Goal: Task Accomplishment & Management: Use online tool/utility

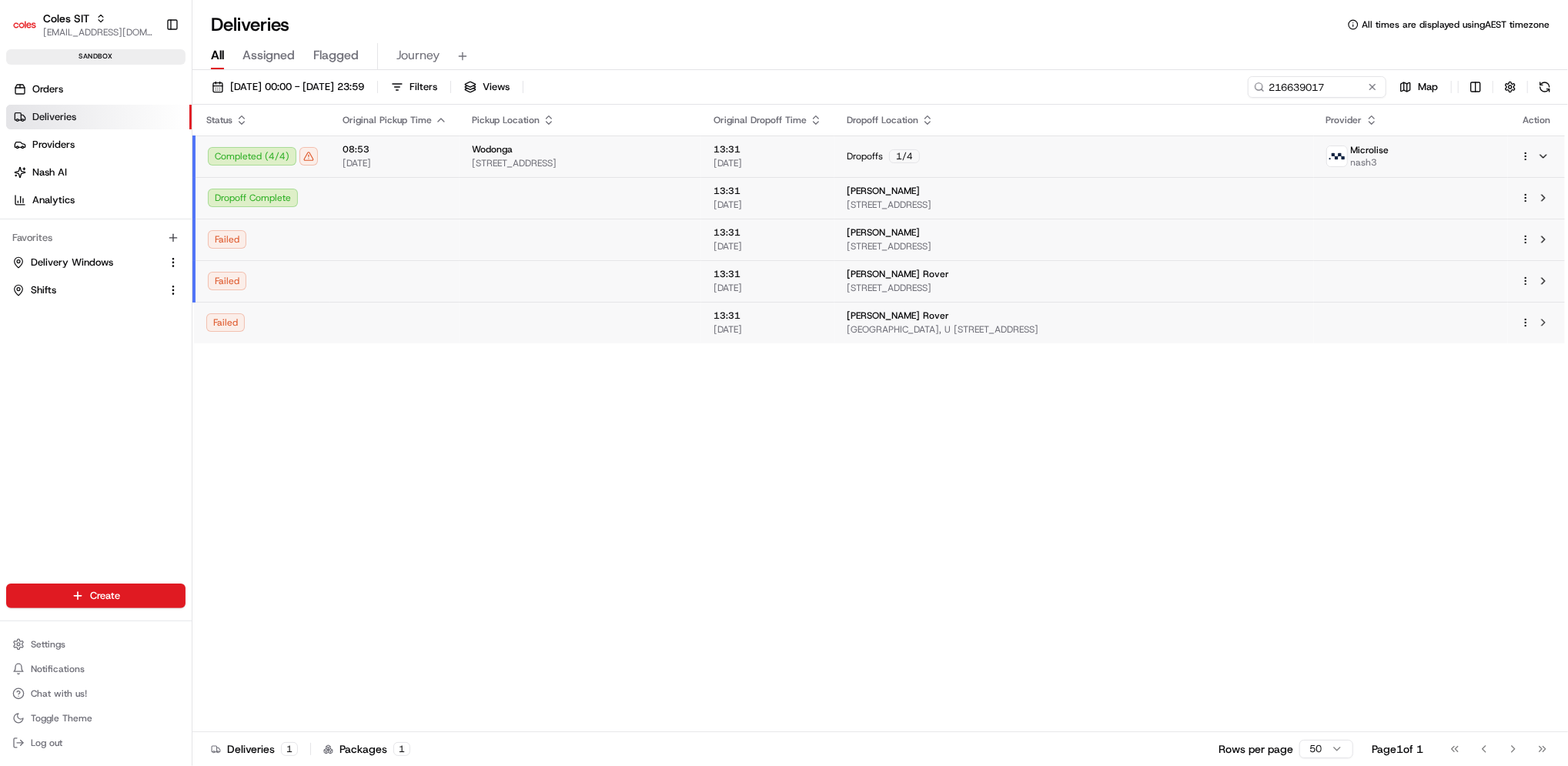
scroll to position [225, 0]
click at [1483, 83] on html "Coles SIT [EMAIL_ADDRESS][DOMAIN_NAME] Toggle Sidebar sandbox Orders Deliveries…" at bounding box center [784, 383] width 1568 height 766
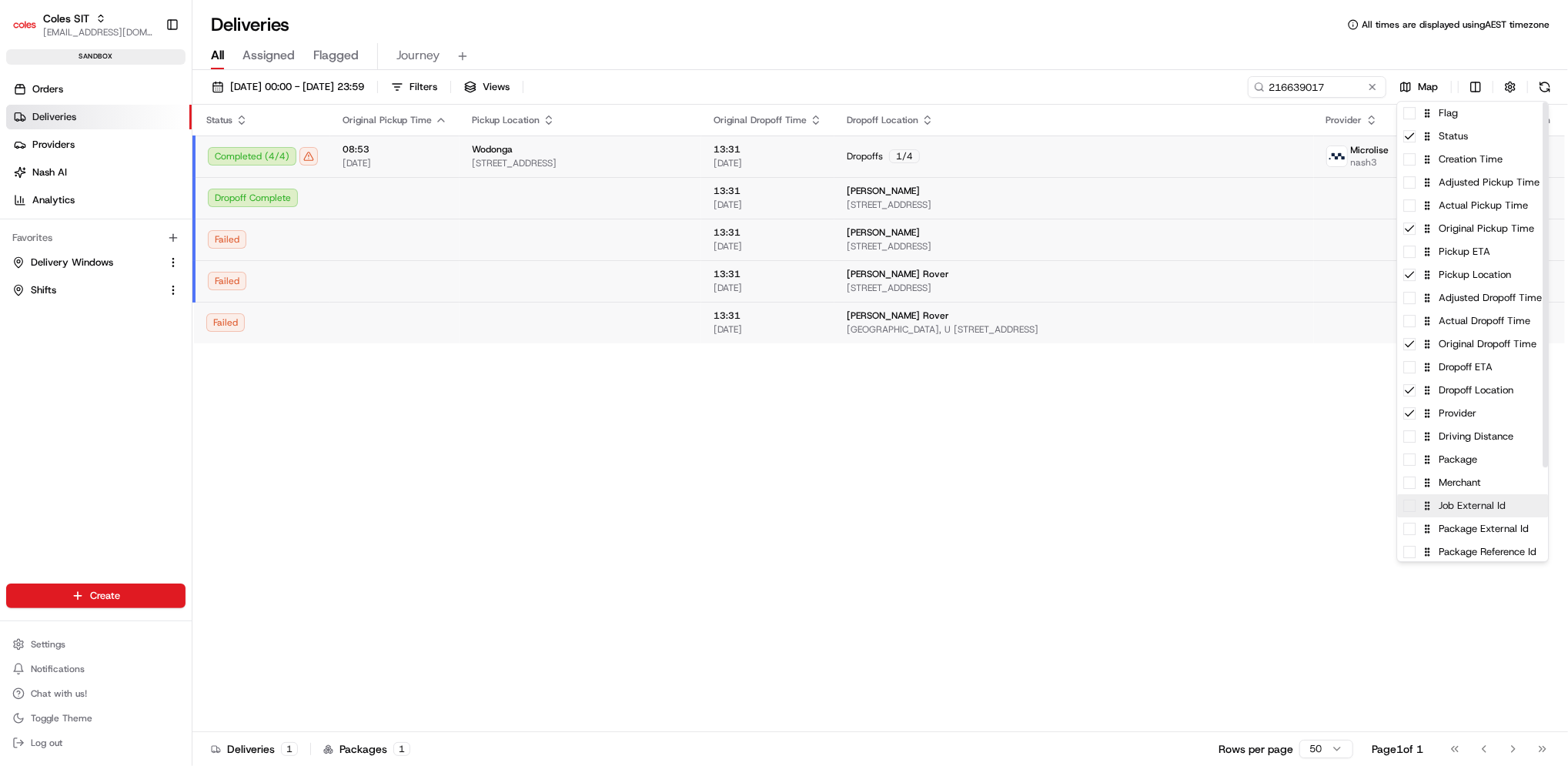
click at [1475, 515] on div "Job External Id" at bounding box center [1472, 505] width 151 height 23
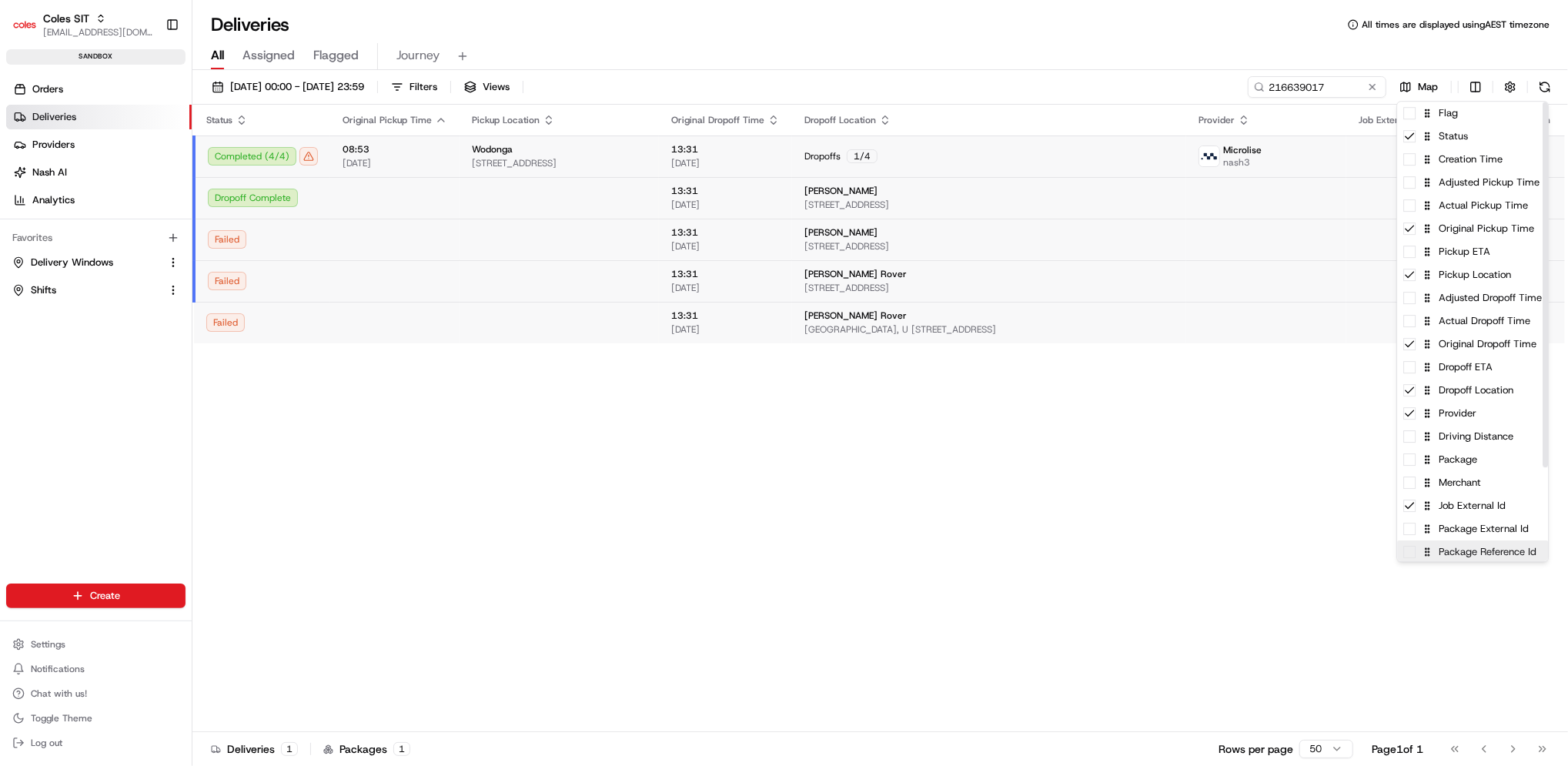
click at [1469, 541] on div "Package Reference Id" at bounding box center [1472, 552] width 151 height 23
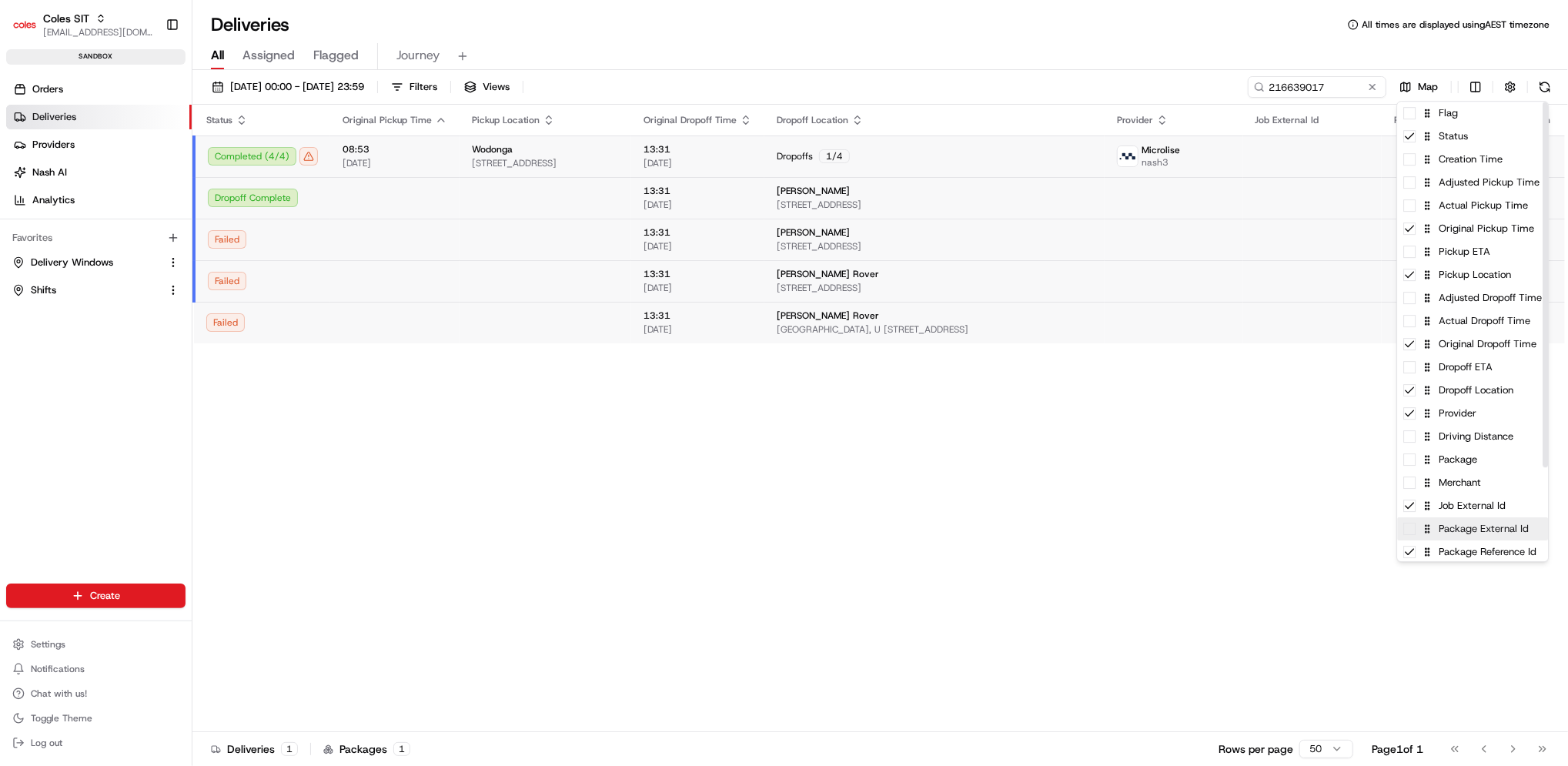
click at [1469, 532] on div "Package External Id" at bounding box center [1472, 529] width 151 height 23
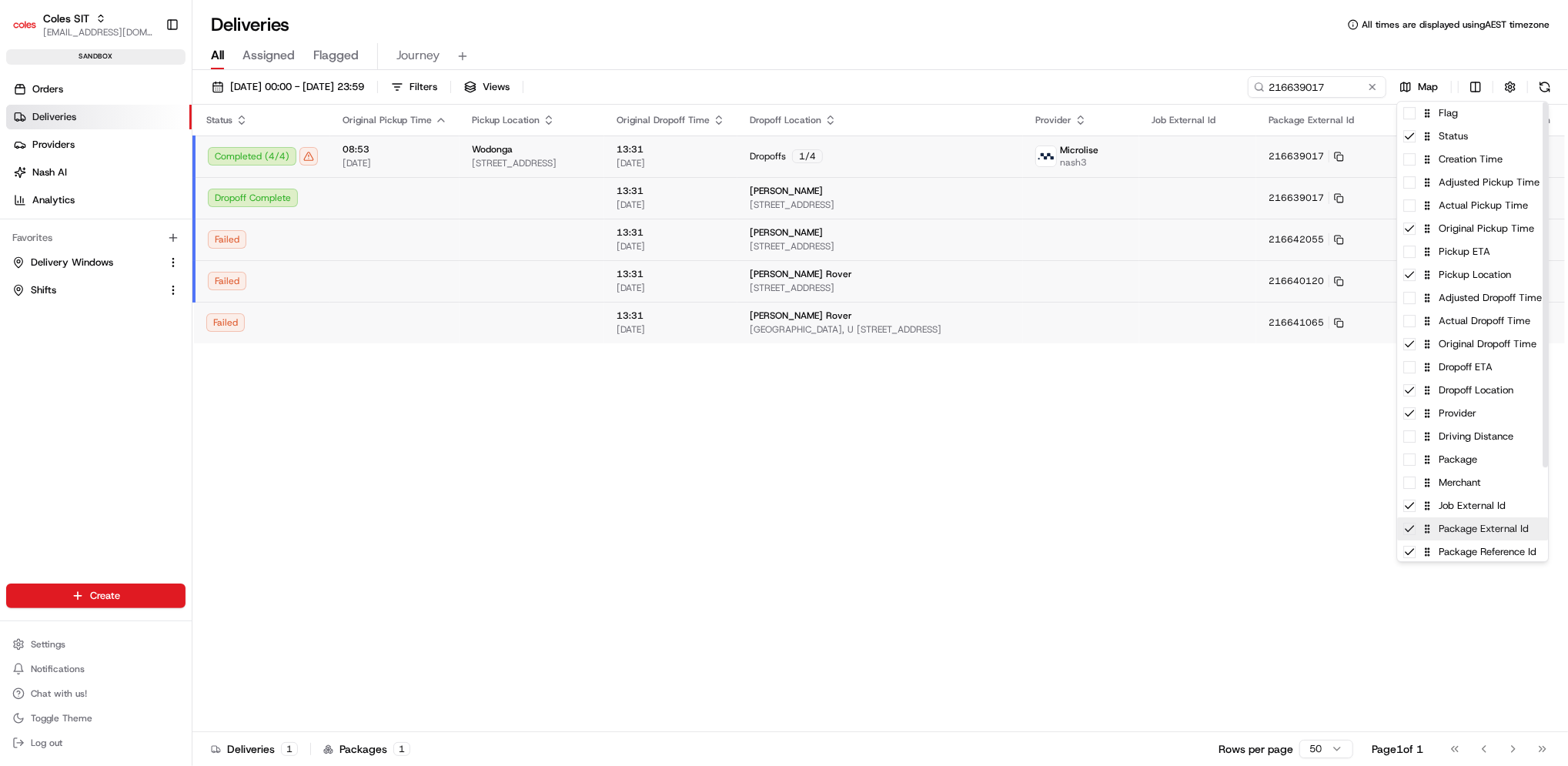
click at [1469, 518] on div "Package External Id" at bounding box center [1472, 529] width 151 height 23
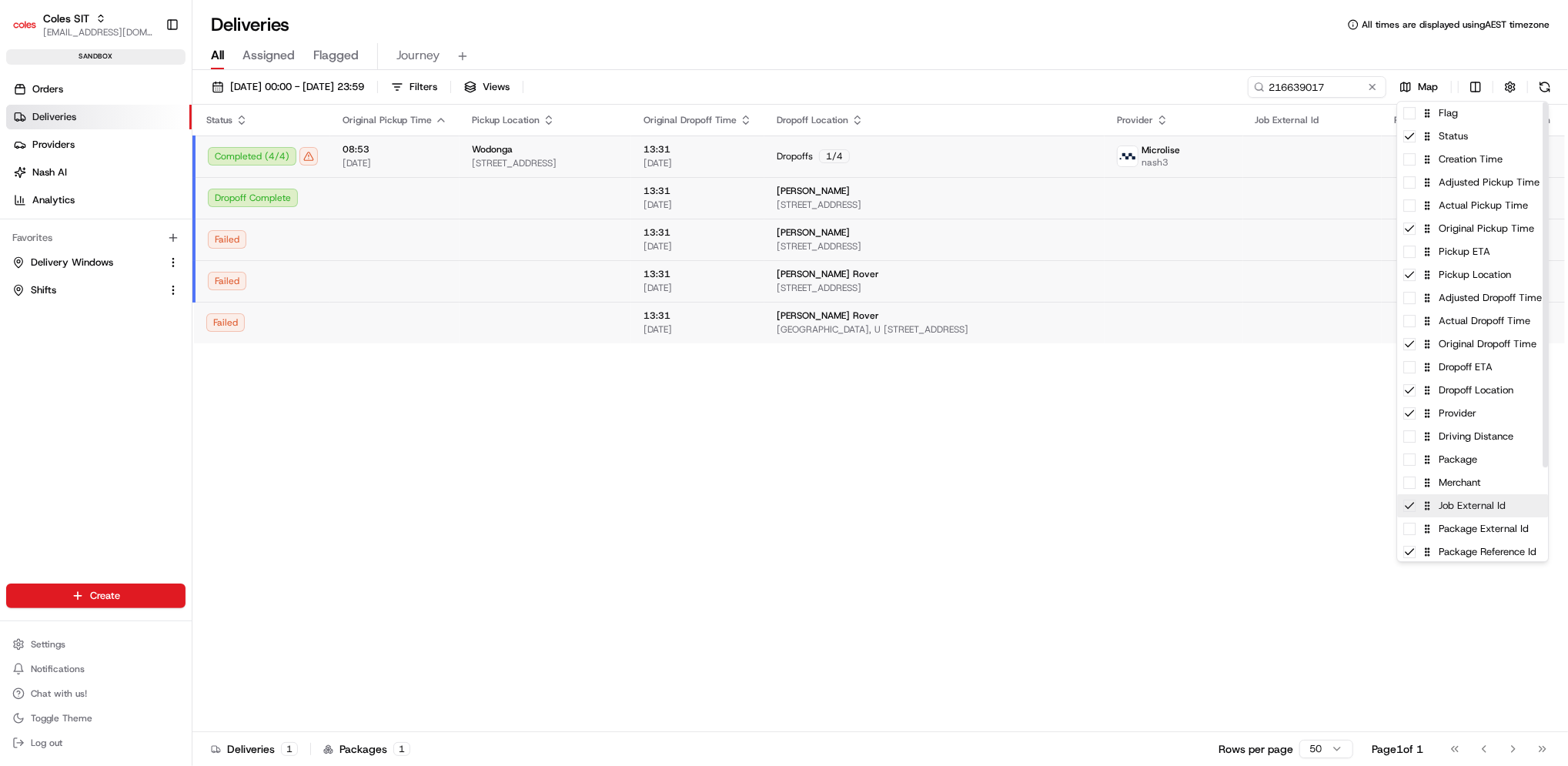
click at [1461, 505] on div "Job External Id" at bounding box center [1472, 505] width 151 height 23
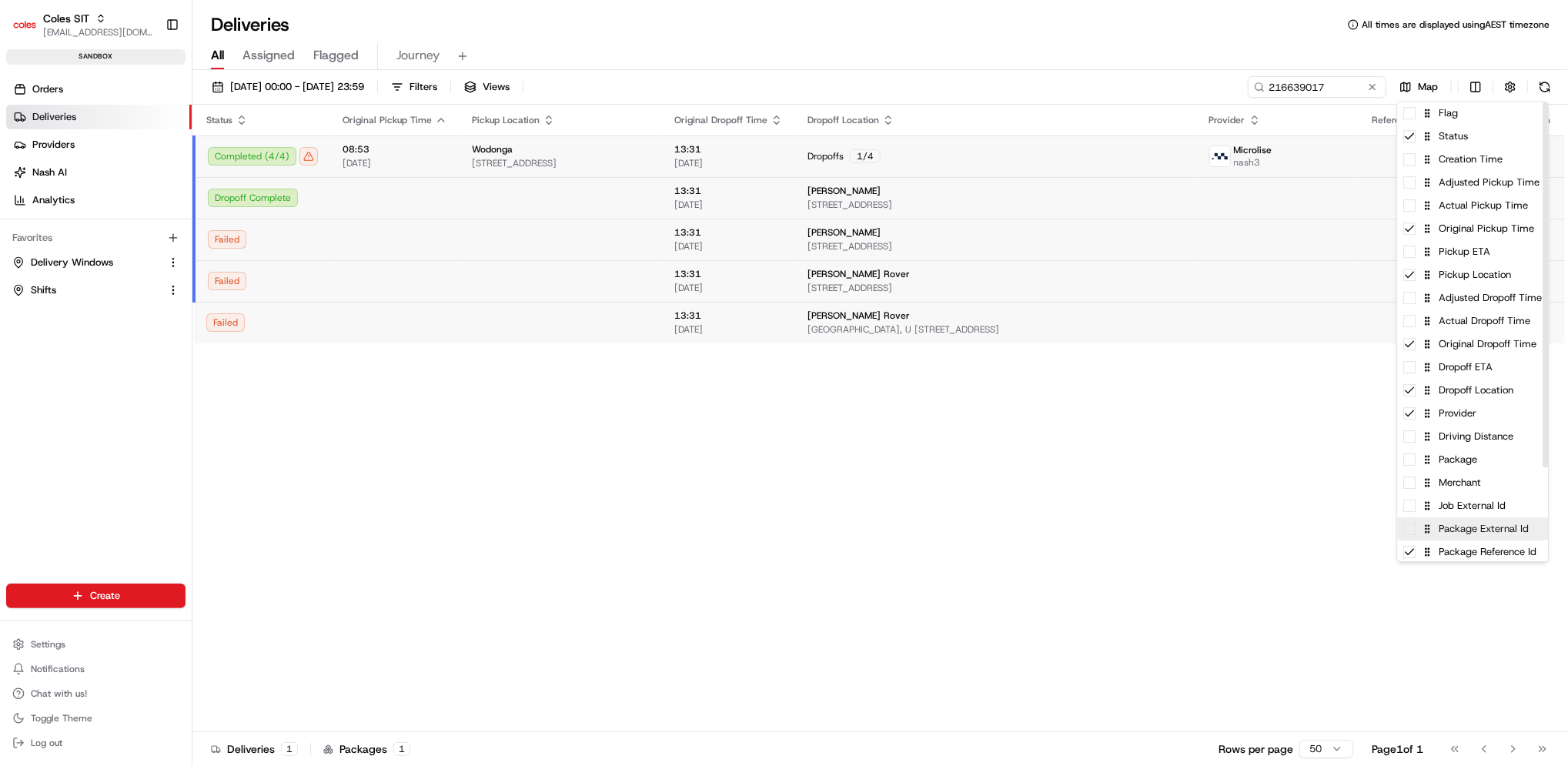
click at [1439, 534] on div "Package External Id" at bounding box center [1472, 529] width 151 height 23
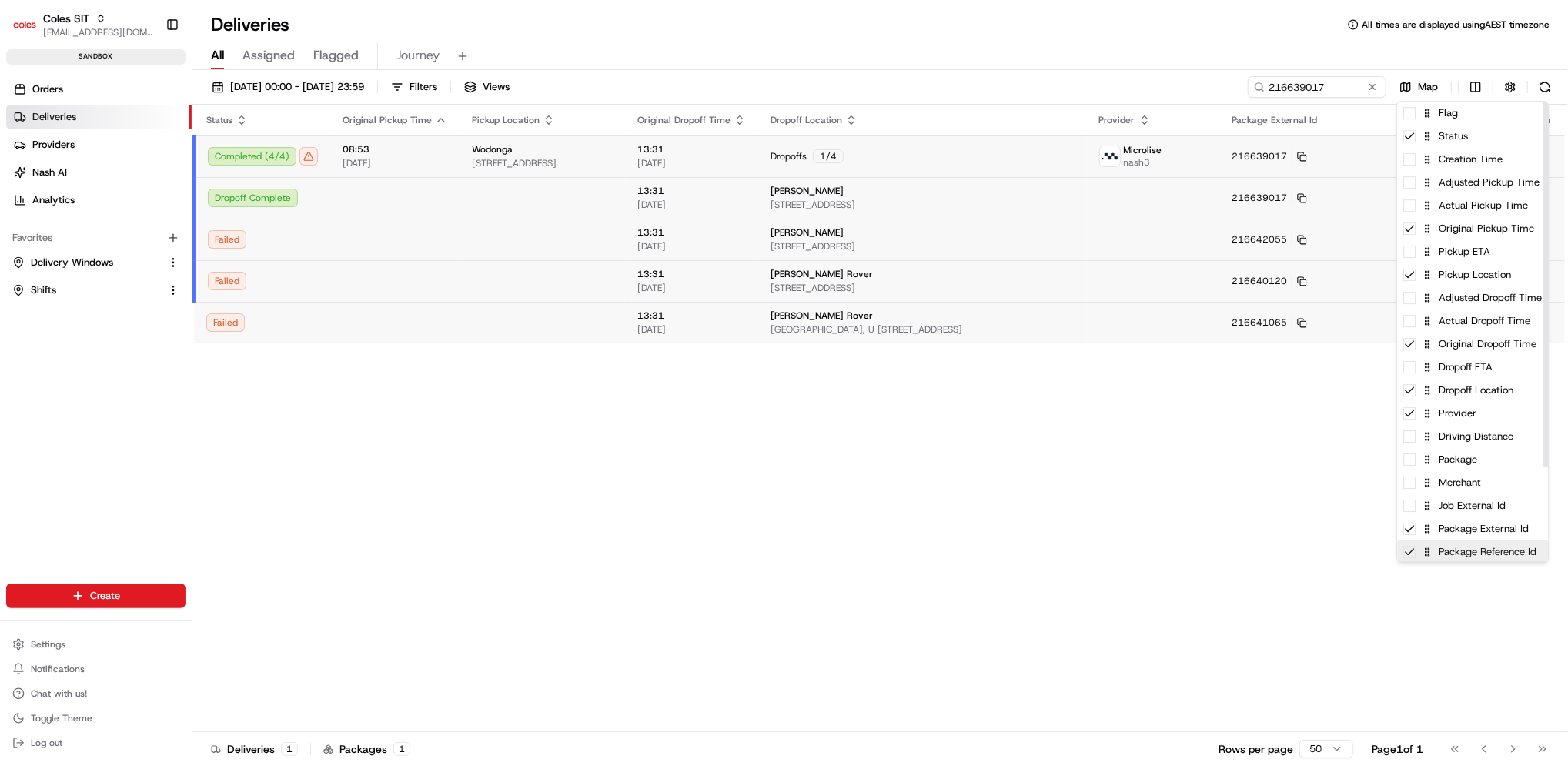
click at [1439, 559] on div "Package Reference Id" at bounding box center [1472, 552] width 151 height 23
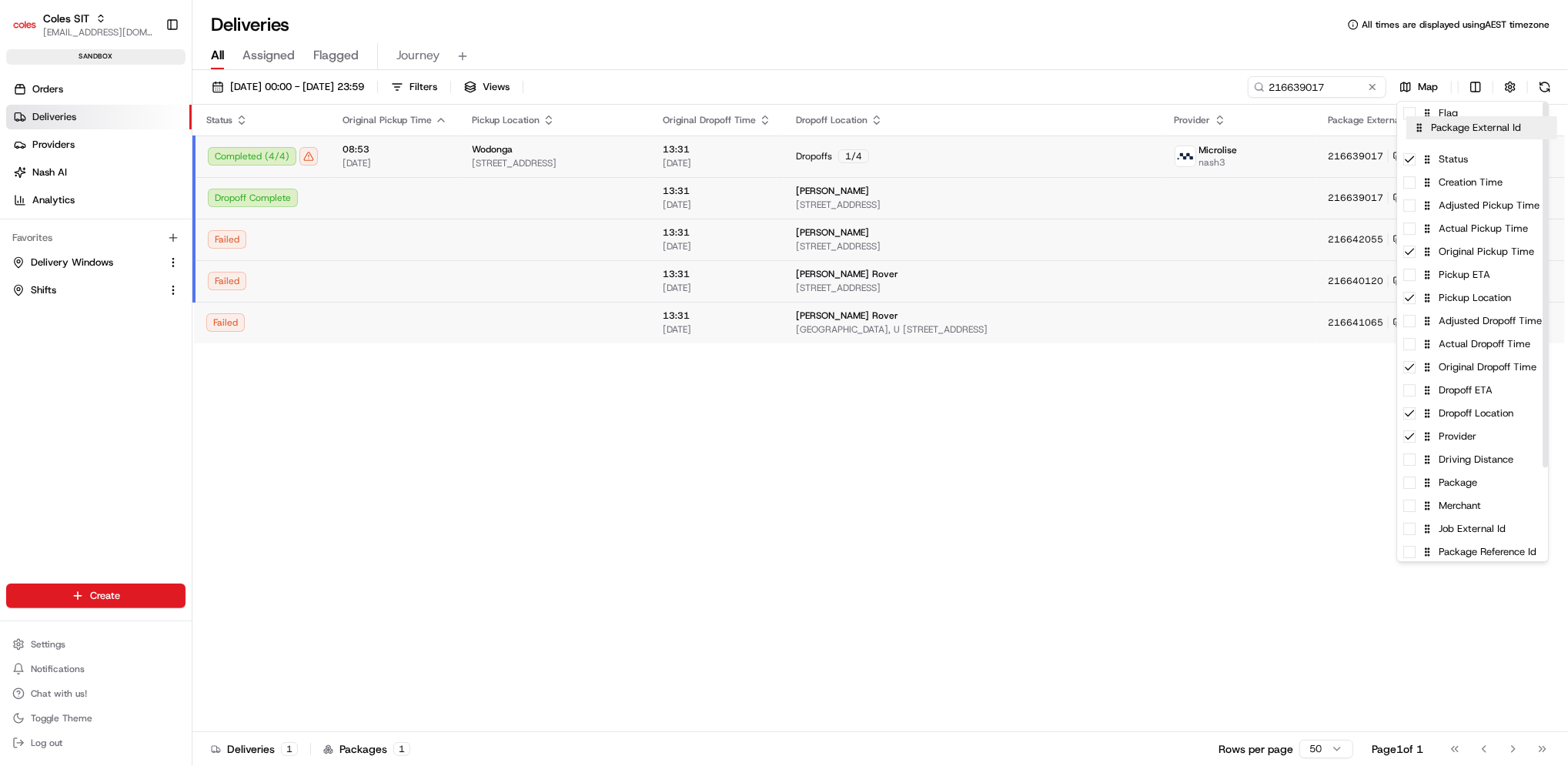
drag, startPoint x: 1441, startPoint y: 533, endPoint x: 1451, endPoint y: 126, distance: 407.1
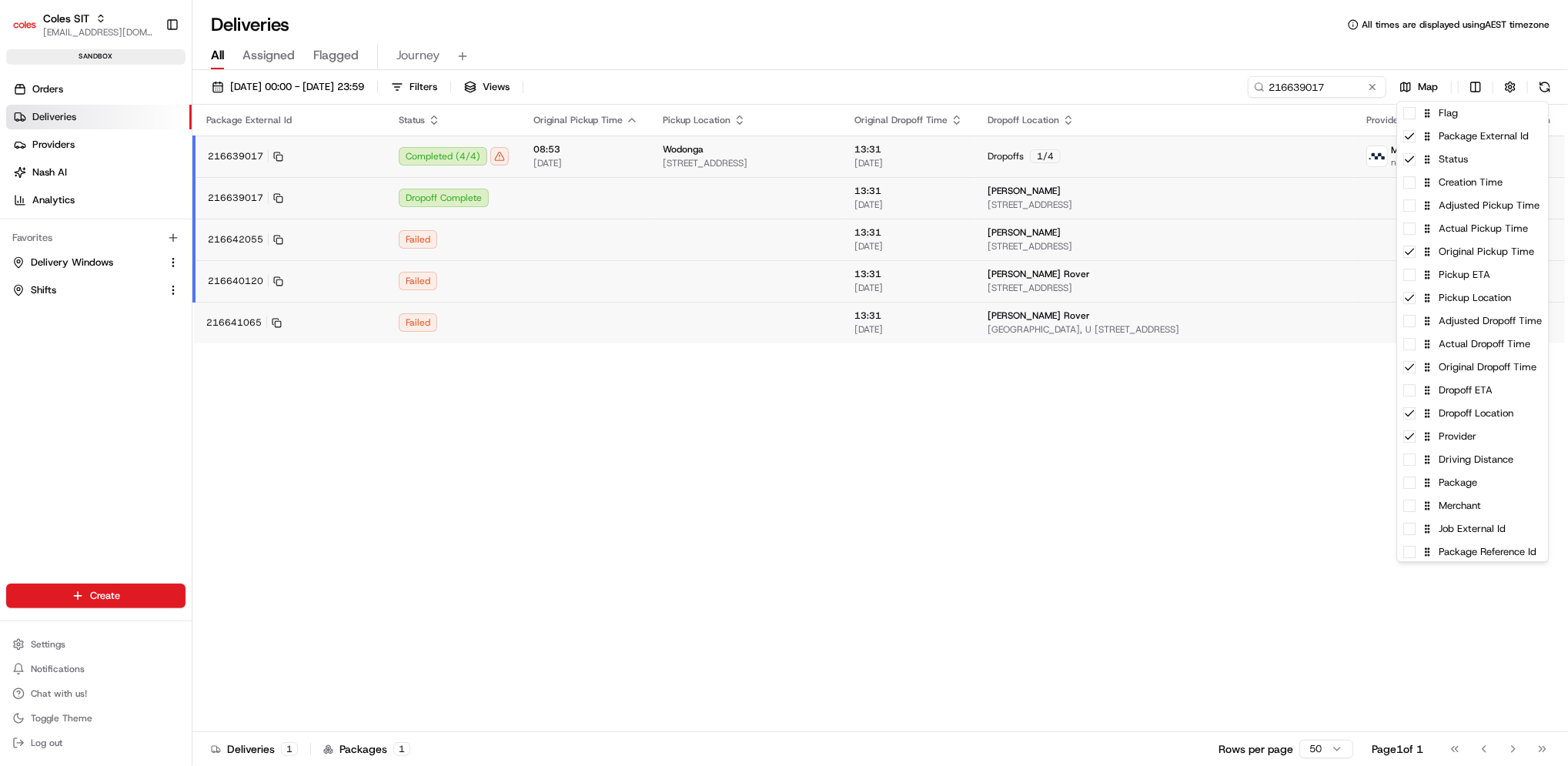
click at [1089, 477] on html "Coles SIT [EMAIL_ADDRESS][DOMAIN_NAME] Toggle Sidebar sandbox Orders Deliveries…" at bounding box center [784, 383] width 1568 height 766
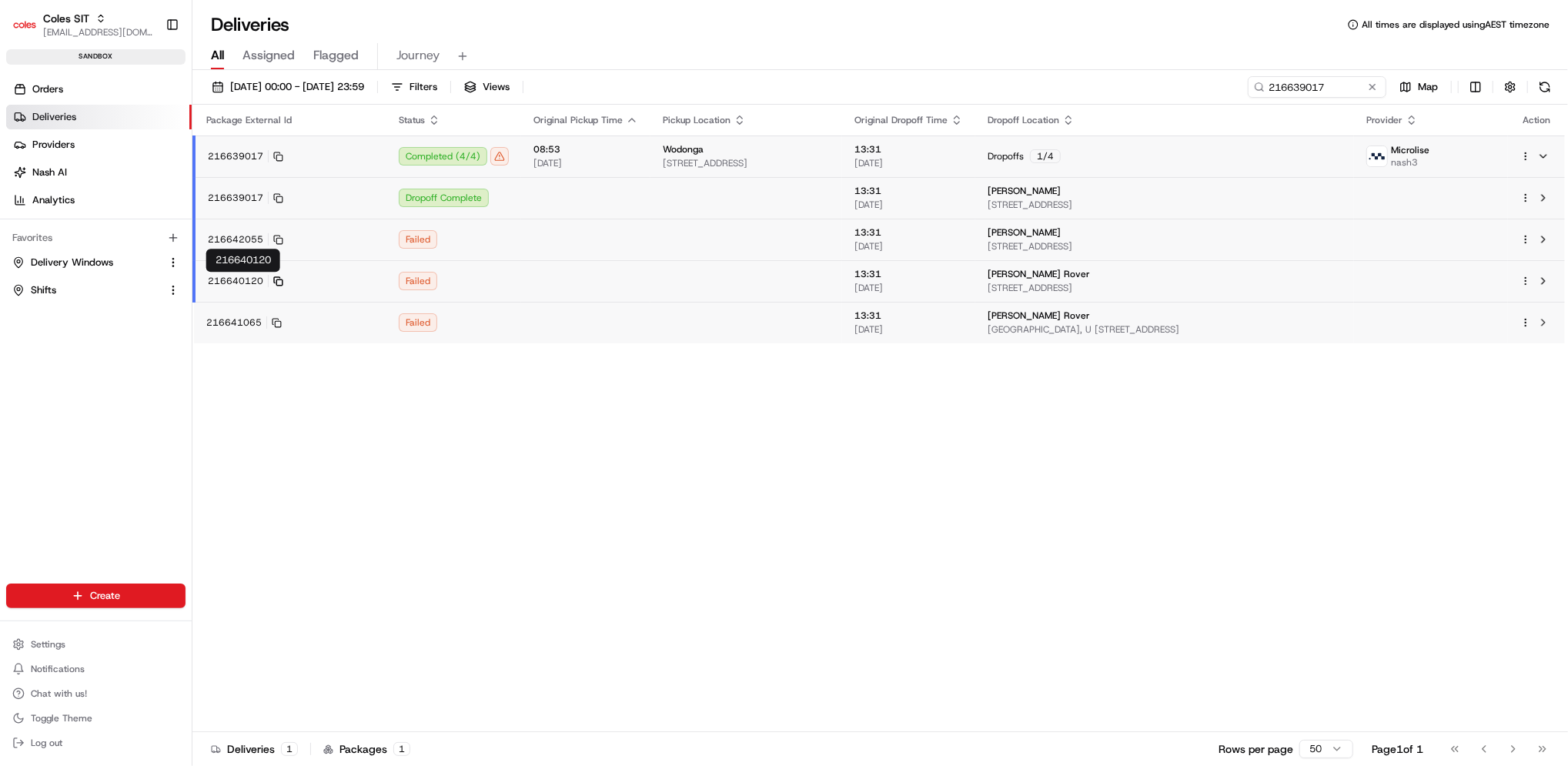
click at [276, 277] on icon at bounding box center [276, 280] width 6 height 6
click at [274, 320] on icon at bounding box center [276, 322] width 10 height 10
click at [1476, 88] on html "Coles SIT [EMAIL_ADDRESS][DOMAIN_NAME] Toggle Sidebar sandbox Orders Deliveries…" at bounding box center [784, 383] width 1568 height 766
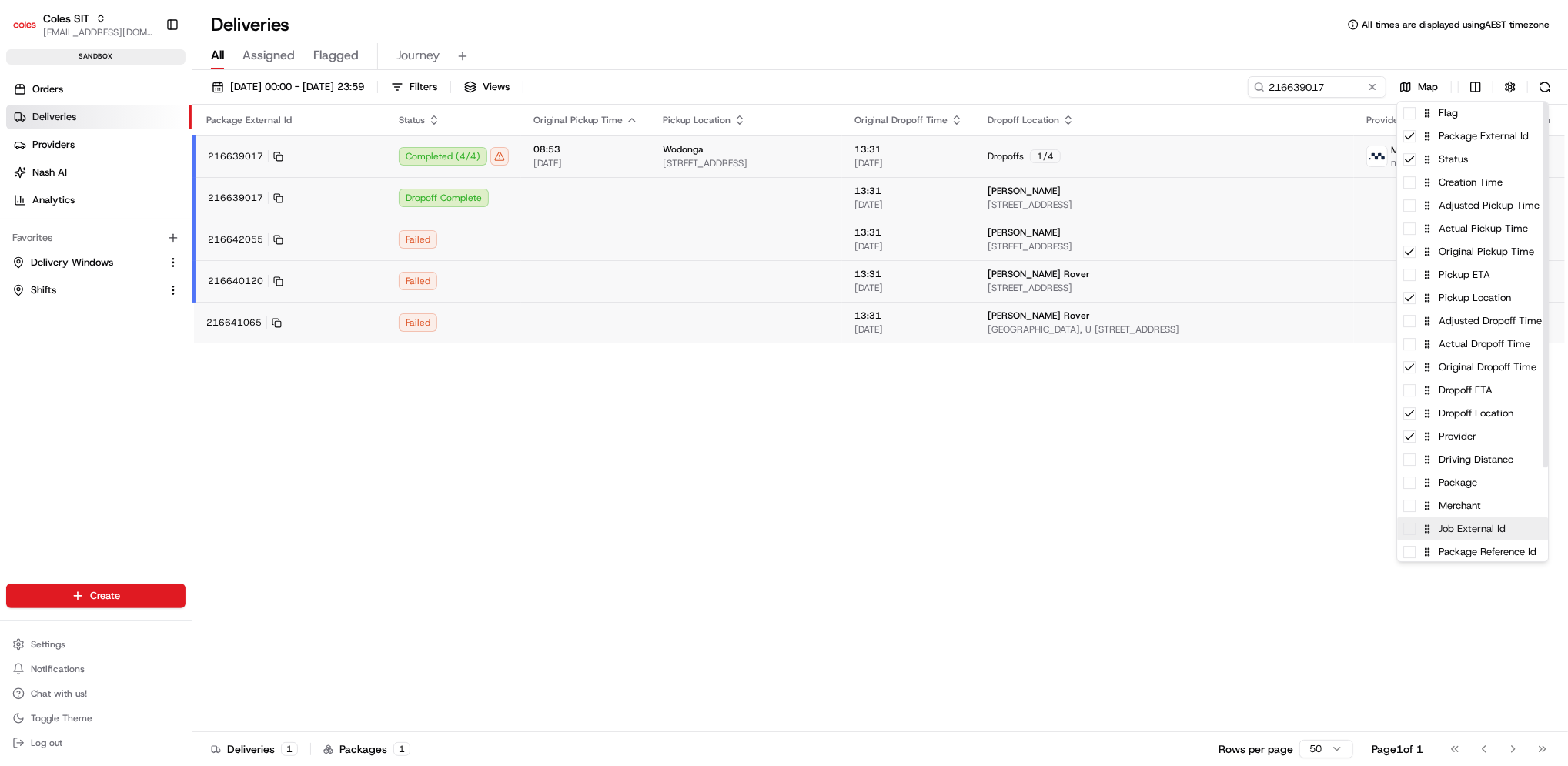
click at [1456, 536] on div "Job External Id" at bounding box center [1472, 529] width 151 height 23
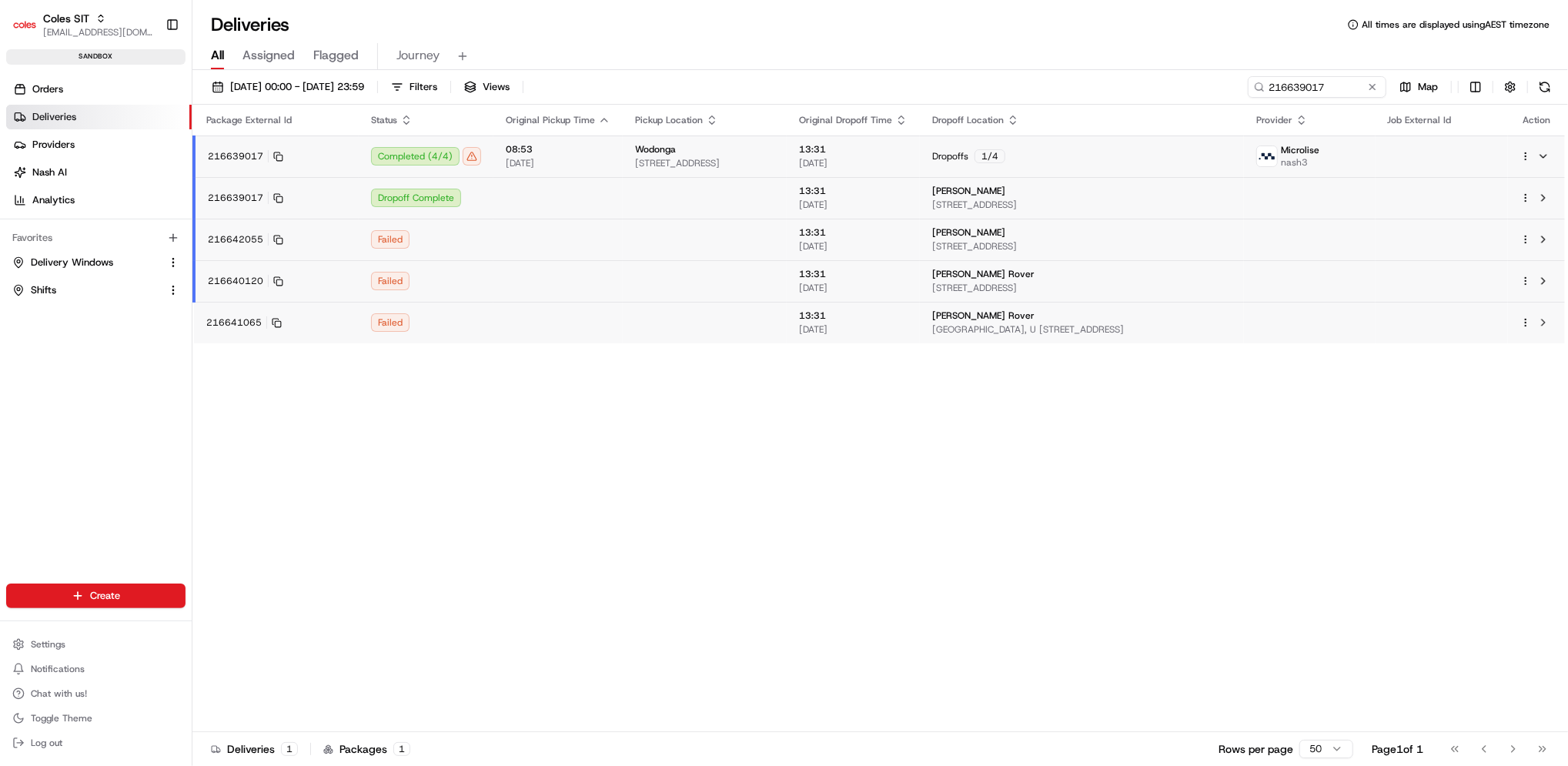
click at [1285, 537] on html "Coles SIT [EMAIL_ADDRESS][DOMAIN_NAME] Toggle Sidebar sandbox Orders Deliveries…" at bounding box center [784, 383] width 1568 height 766
